Goal: Use online tool/utility: Utilize a website feature to perform a specific function

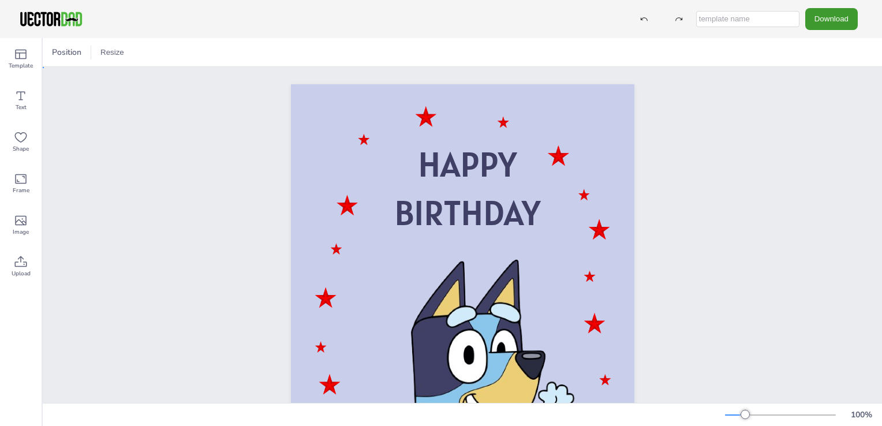
click at [808, 132] on div "HAPPY BIRTHDAY" at bounding box center [463, 327] width 840 height 521
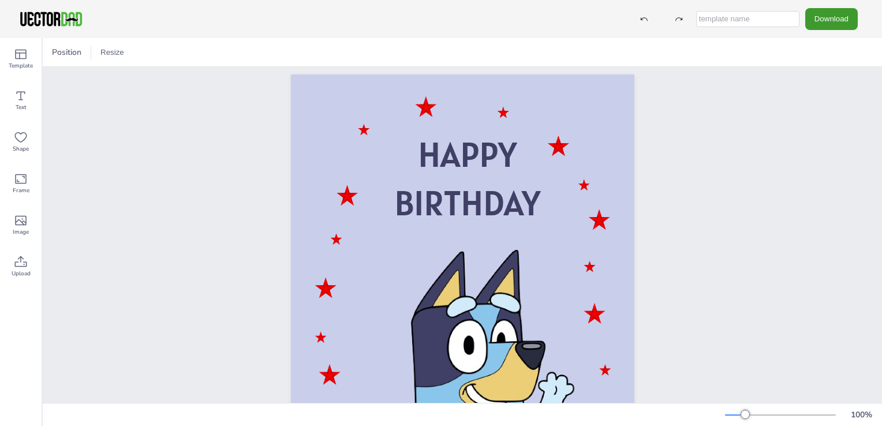
scroll to position [12, 0]
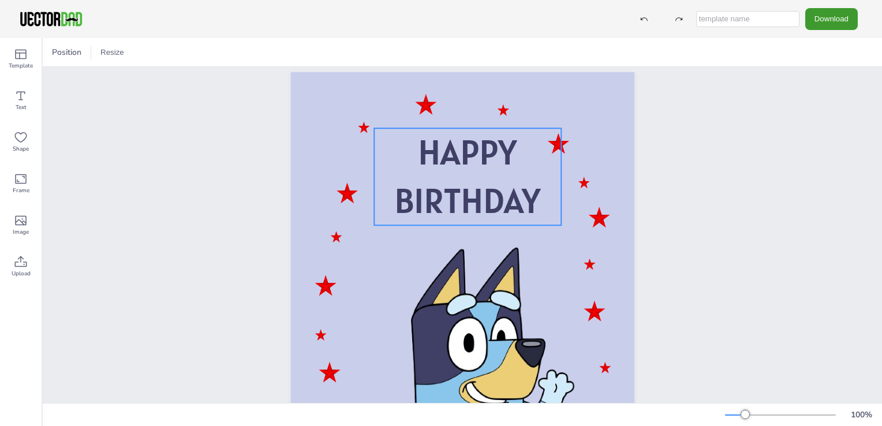
click at [511, 169] on span "HAPPY" at bounding box center [467, 152] width 99 height 44
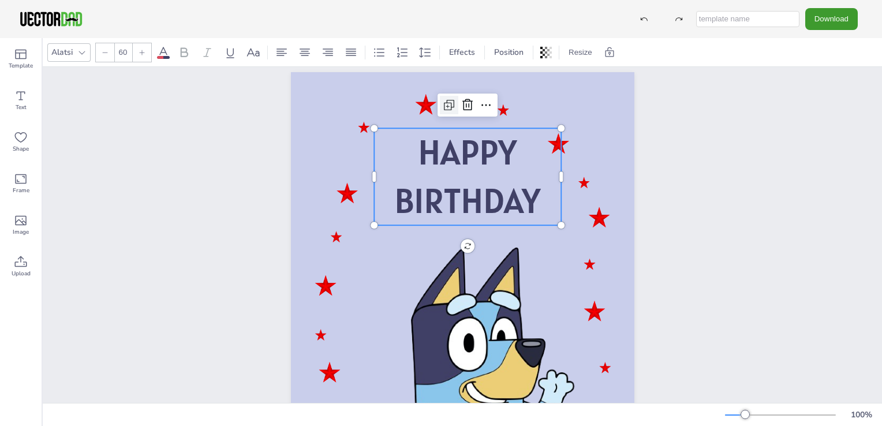
click at [442, 105] on icon at bounding box center [449, 105] width 14 height 14
type input "--"
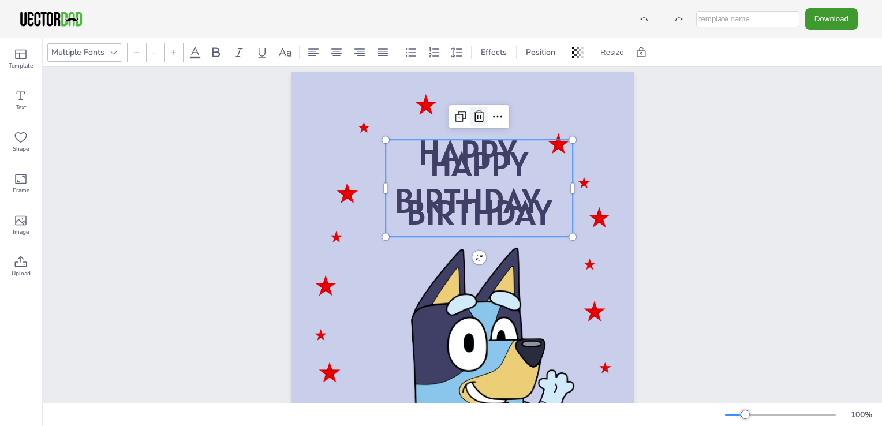
click at [476, 120] on icon at bounding box center [479, 117] width 14 height 14
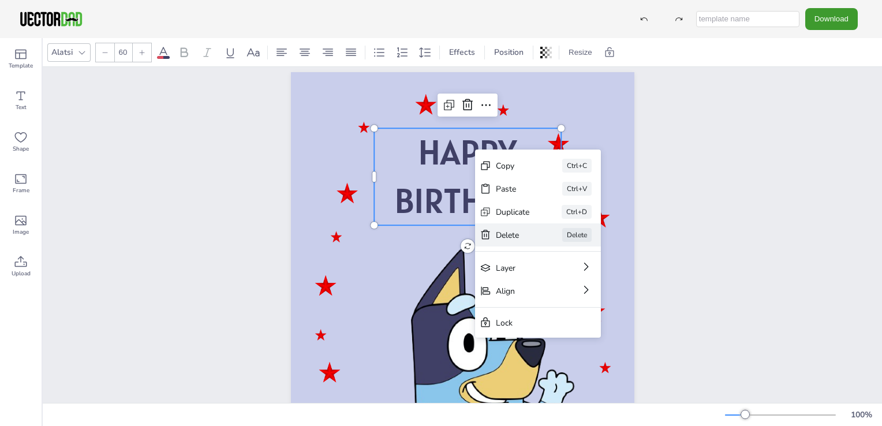
click at [526, 240] on div "Delete" at bounding box center [513, 235] width 34 height 11
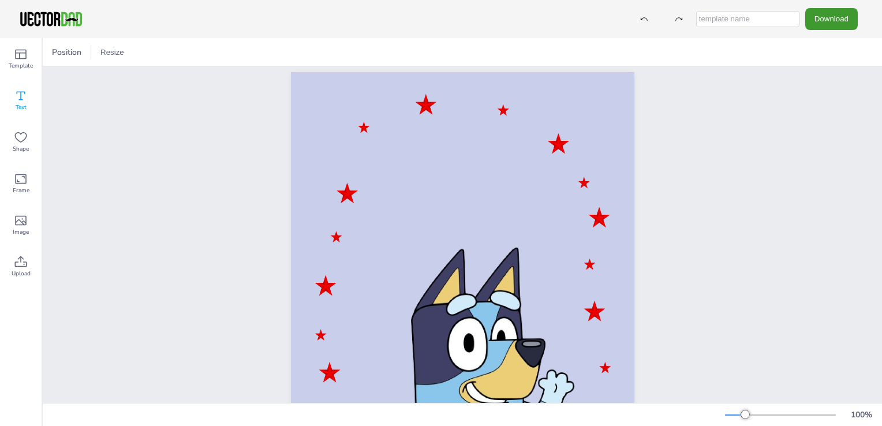
click at [21, 107] on span "Text" at bounding box center [21, 107] width 11 height 9
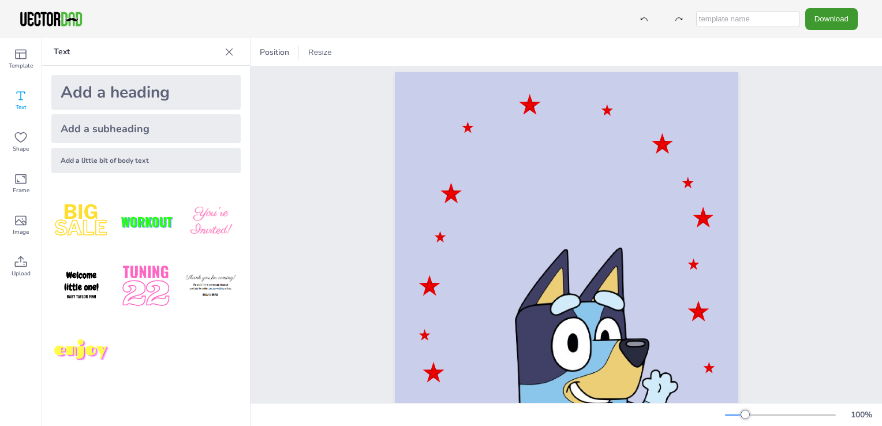
click at [113, 88] on div "Add a heading" at bounding box center [145, 92] width 189 height 35
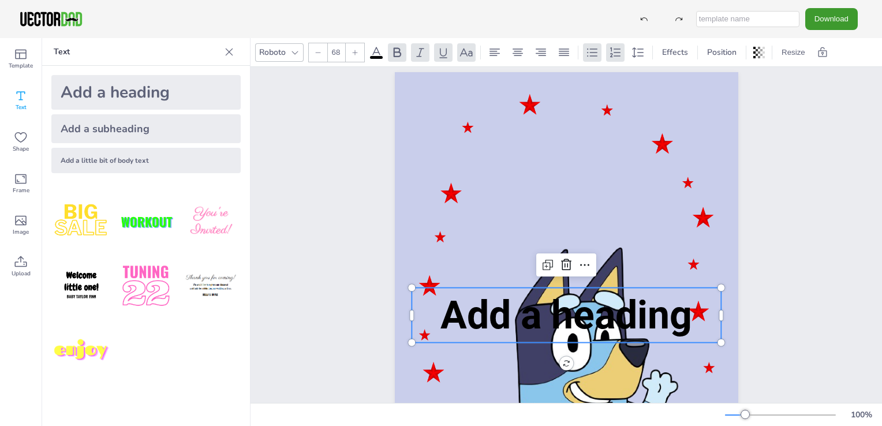
click at [672, 304] on span "Add a heading" at bounding box center [567, 315] width 252 height 46
click at [543, 269] on icon at bounding box center [548, 265] width 14 height 14
type input "--"
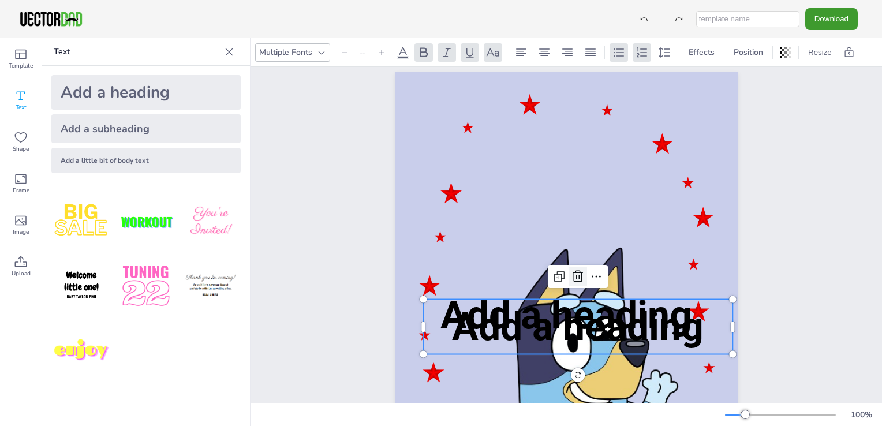
click at [578, 275] on icon at bounding box center [578, 277] width 14 height 14
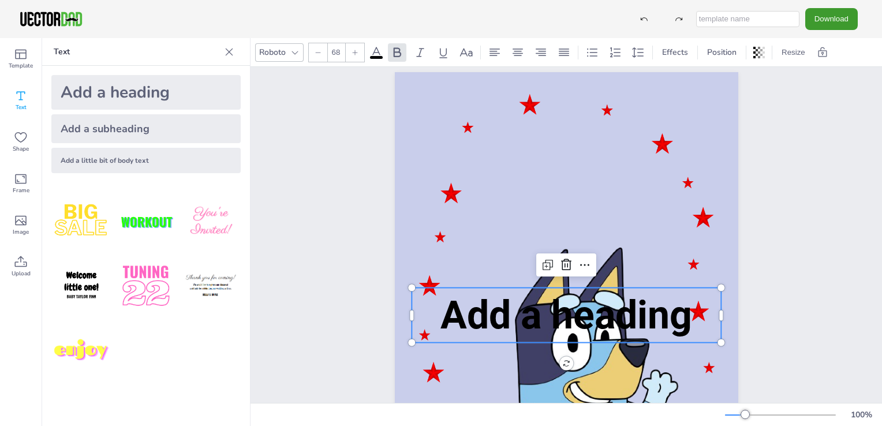
click at [583, 312] on span "Add a heading" at bounding box center [567, 315] width 252 height 46
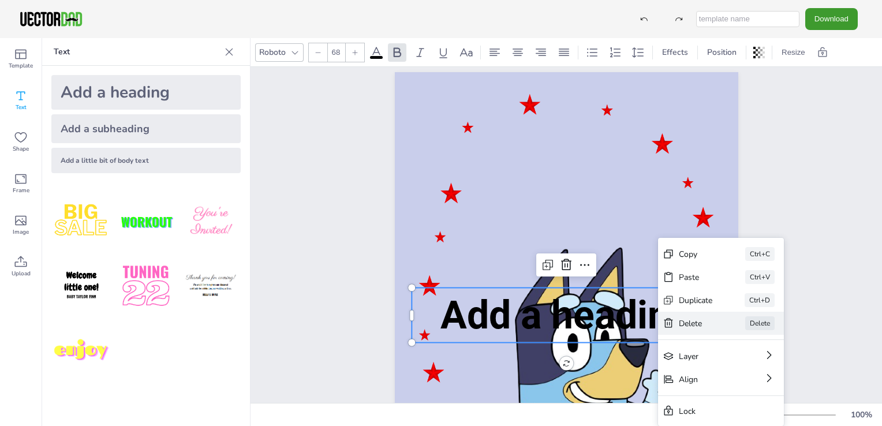
click at [697, 320] on div "Delete" at bounding box center [696, 323] width 34 height 11
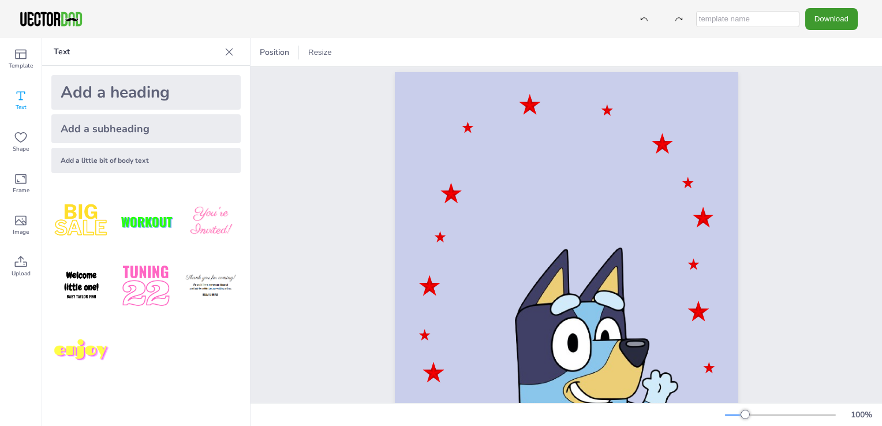
click at [140, 162] on div "Add a little bit of body text" at bounding box center [145, 160] width 189 height 25
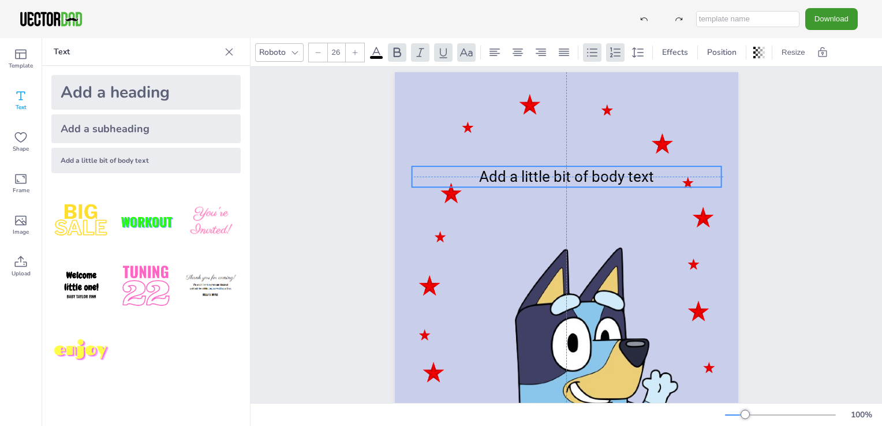
drag, startPoint x: 580, startPoint y: 316, endPoint x: 582, endPoint y: 176, distance: 140.3
click at [582, 176] on span "Add a little bit of body text" at bounding box center [566, 176] width 175 height 17
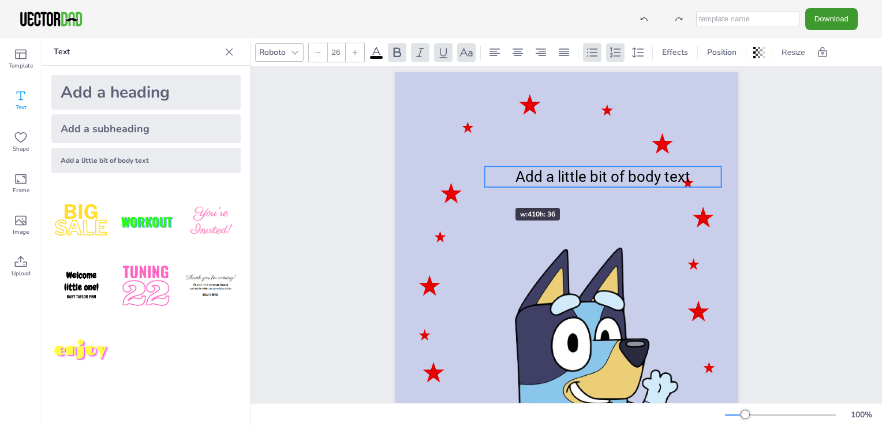
drag, startPoint x: 408, startPoint y: 180, endPoint x: 482, endPoint y: 188, distance: 73.8
click at [482, 188] on div "Add a little bit of body text" at bounding box center [567, 315] width 344 height 486
drag, startPoint x: 717, startPoint y: 176, endPoint x: 660, endPoint y: 172, distance: 57.3
click at [660, 172] on div at bounding box center [662, 176] width 9 height 21
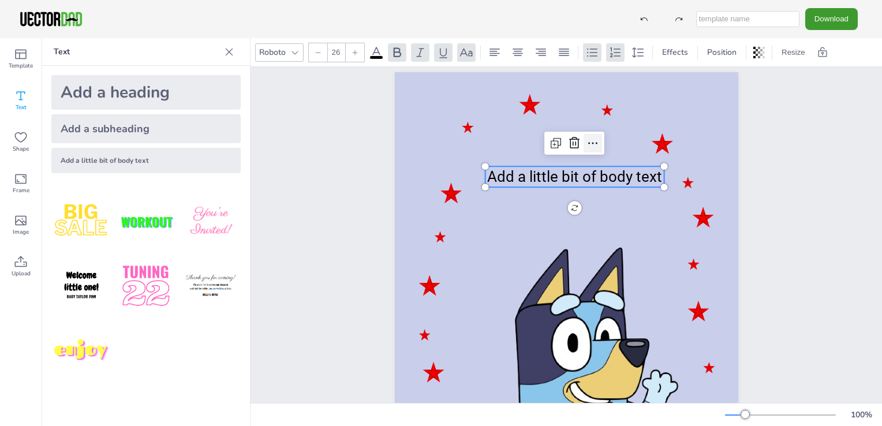
click at [584, 135] on div at bounding box center [593, 143] width 18 height 18
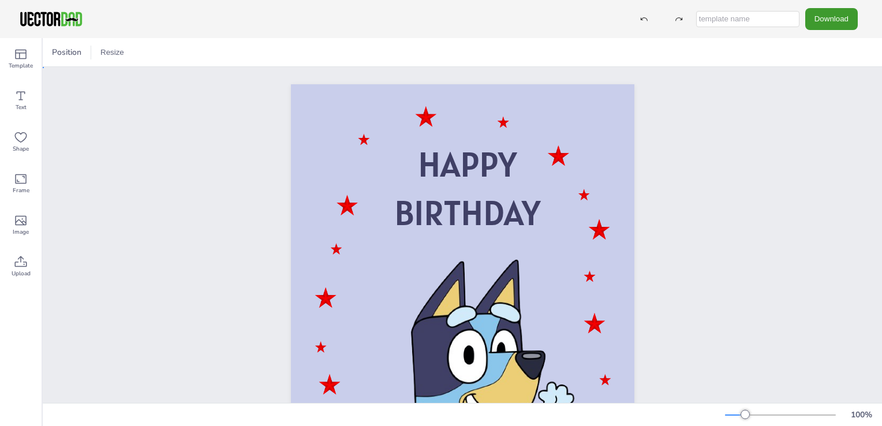
click at [737, 219] on div "HAPPY BIRTHDAY" at bounding box center [463, 327] width 840 height 521
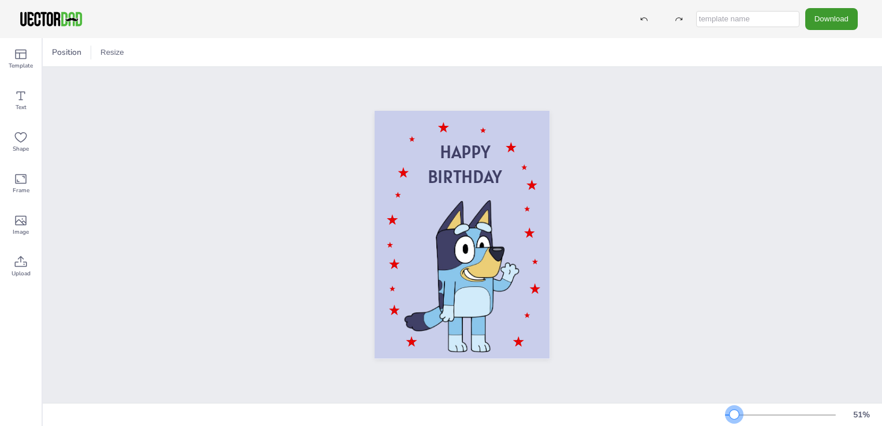
click at [735, 415] on div at bounding box center [729, 415] width 9 height 1
click at [748, 408] on div "51 %" at bounding box center [801, 415] width 152 height 18
click at [748, 412] on div at bounding box center [780, 415] width 111 height 9
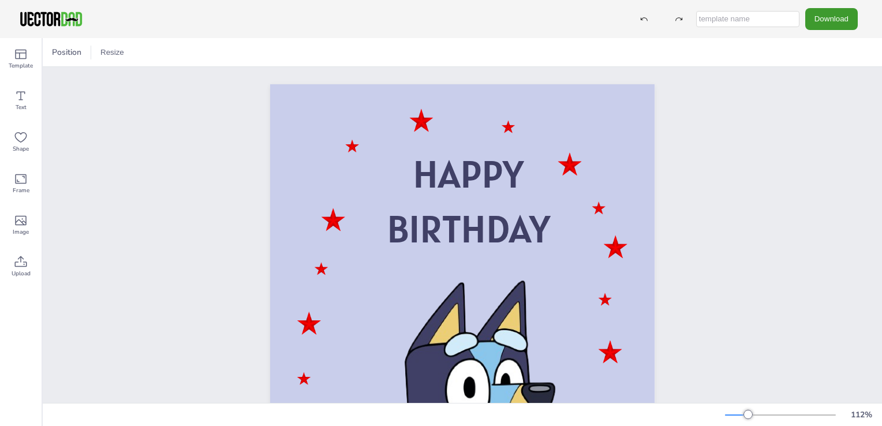
click at [758, 413] on div at bounding box center [780, 415] width 111 height 9
